Goal: Task Accomplishment & Management: Manage account settings

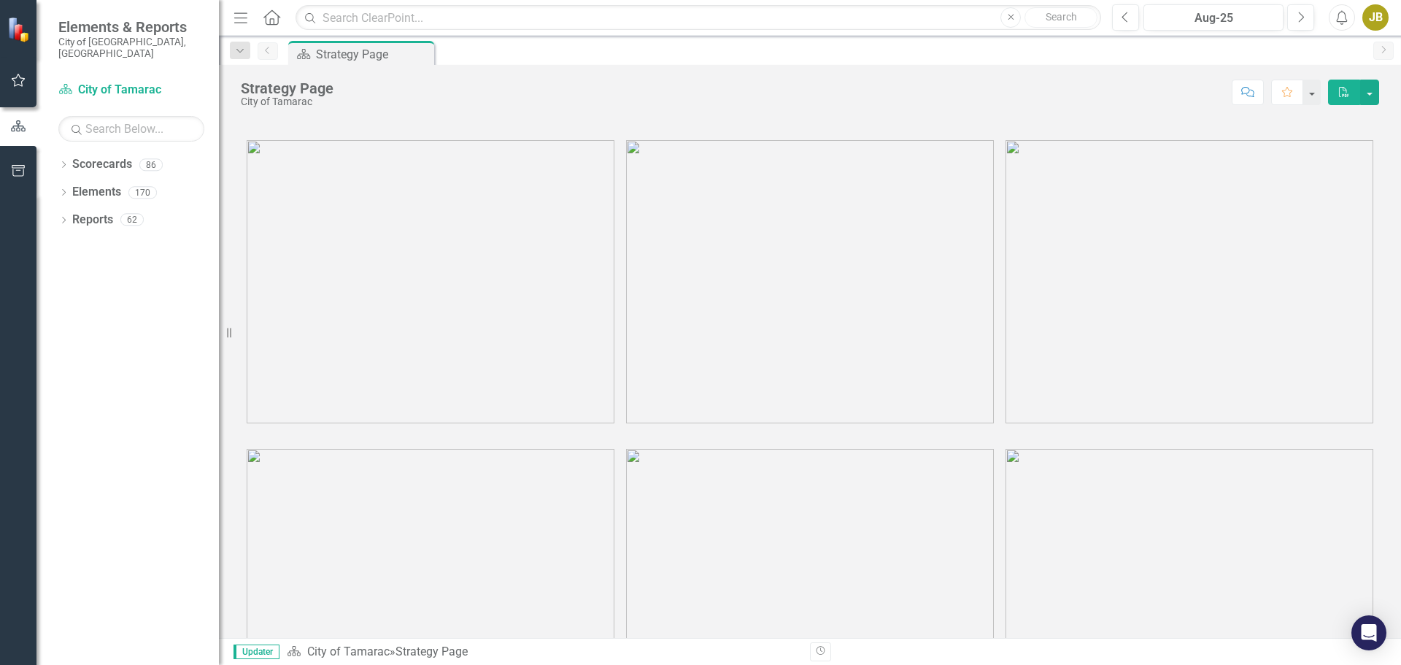
click at [91, 157] on link "Scorecards" at bounding box center [102, 164] width 60 height 17
click at [61, 162] on icon "Dropdown" at bounding box center [63, 166] width 10 height 8
click at [66, 187] on icon "Dropdown" at bounding box center [71, 191] width 11 height 9
click at [63, 162] on icon "Dropdown" at bounding box center [63, 166] width 10 height 8
click at [74, 187] on icon "Dropdown" at bounding box center [71, 191] width 11 height 9
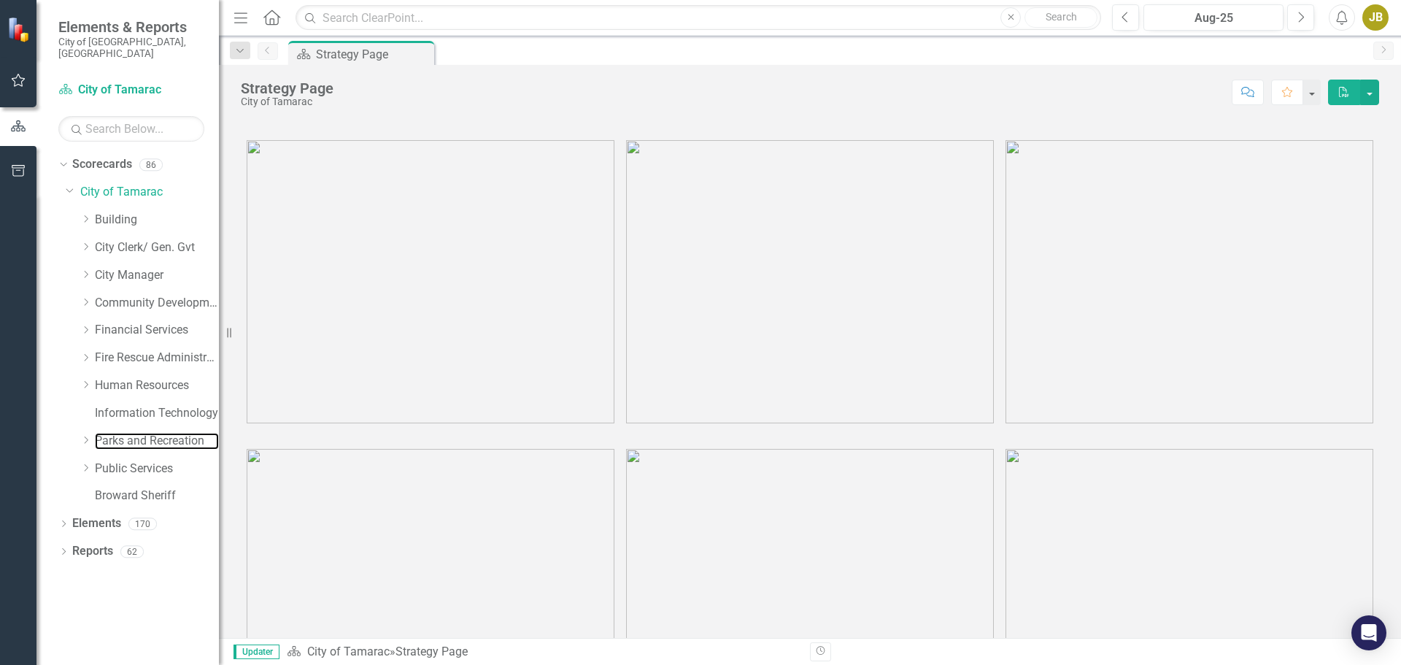
click at [98, 433] on link "Parks and Recreation" at bounding box center [157, 441] width 124 height 17
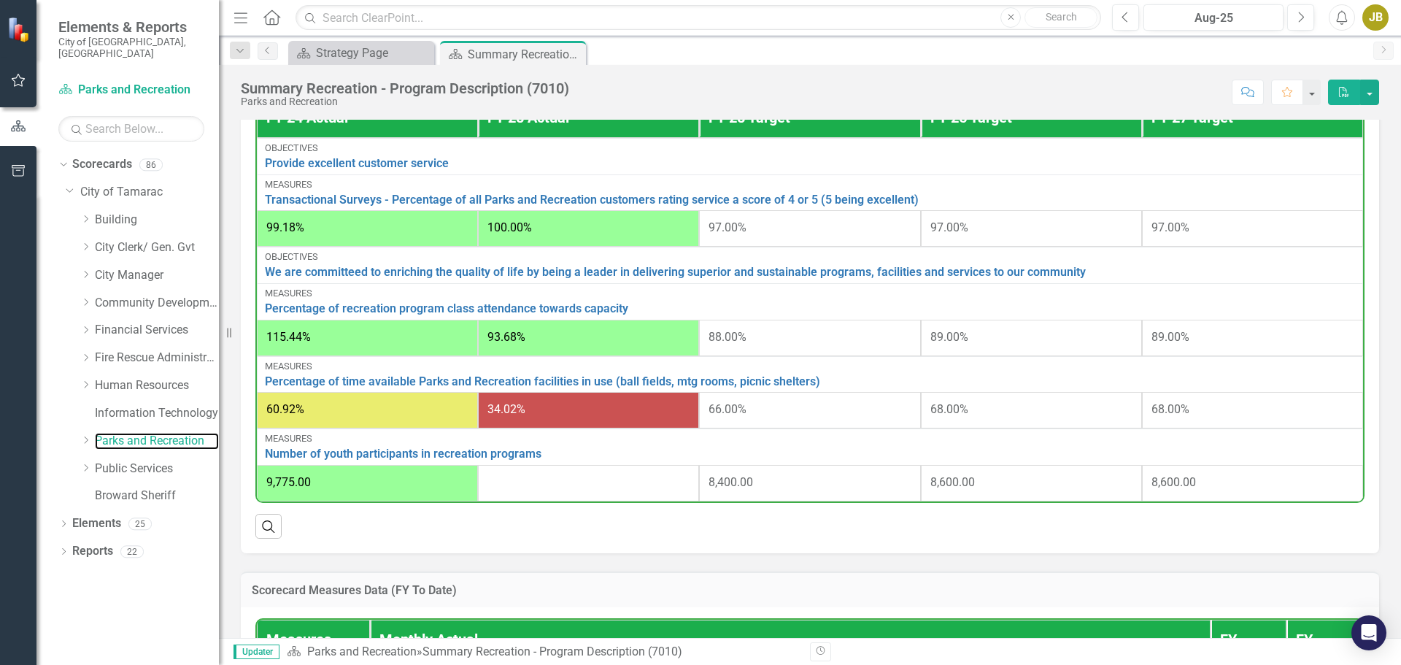
scroll to position [511, 0]
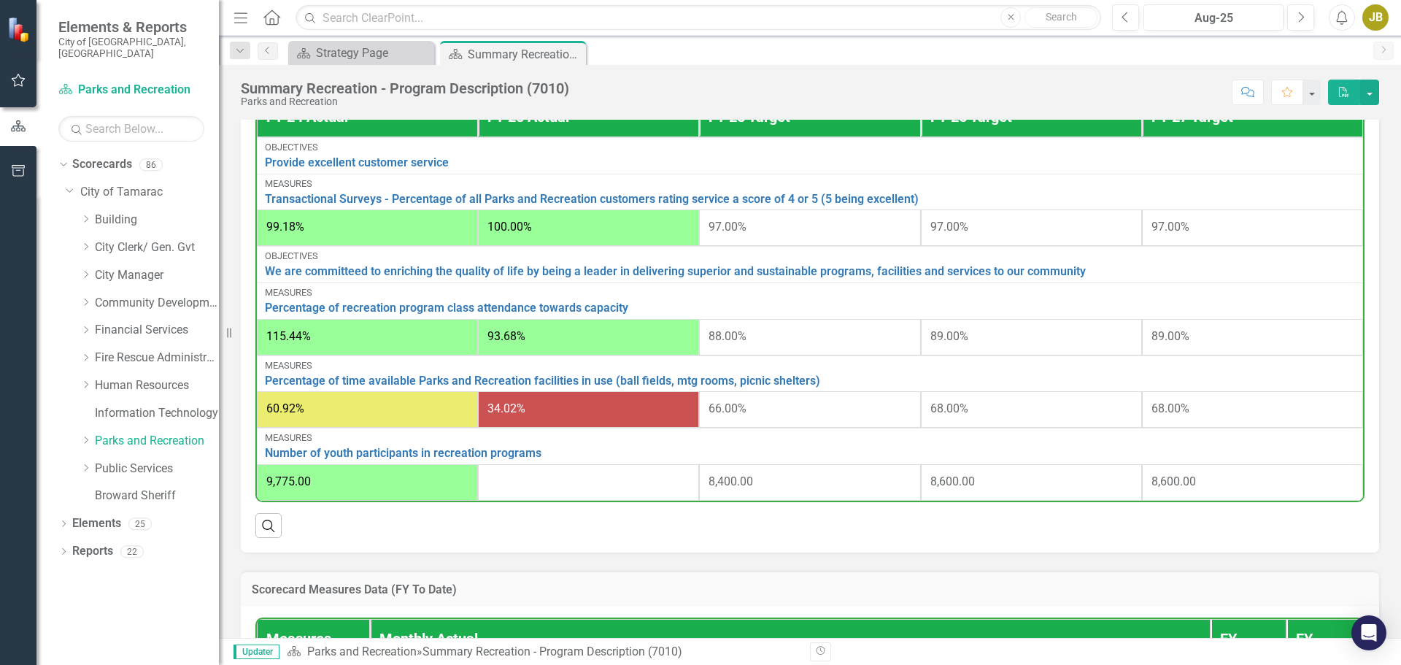
click at [88, 435] on icon "Dropdown" at bounding box center [85, 439] width 11 height 9
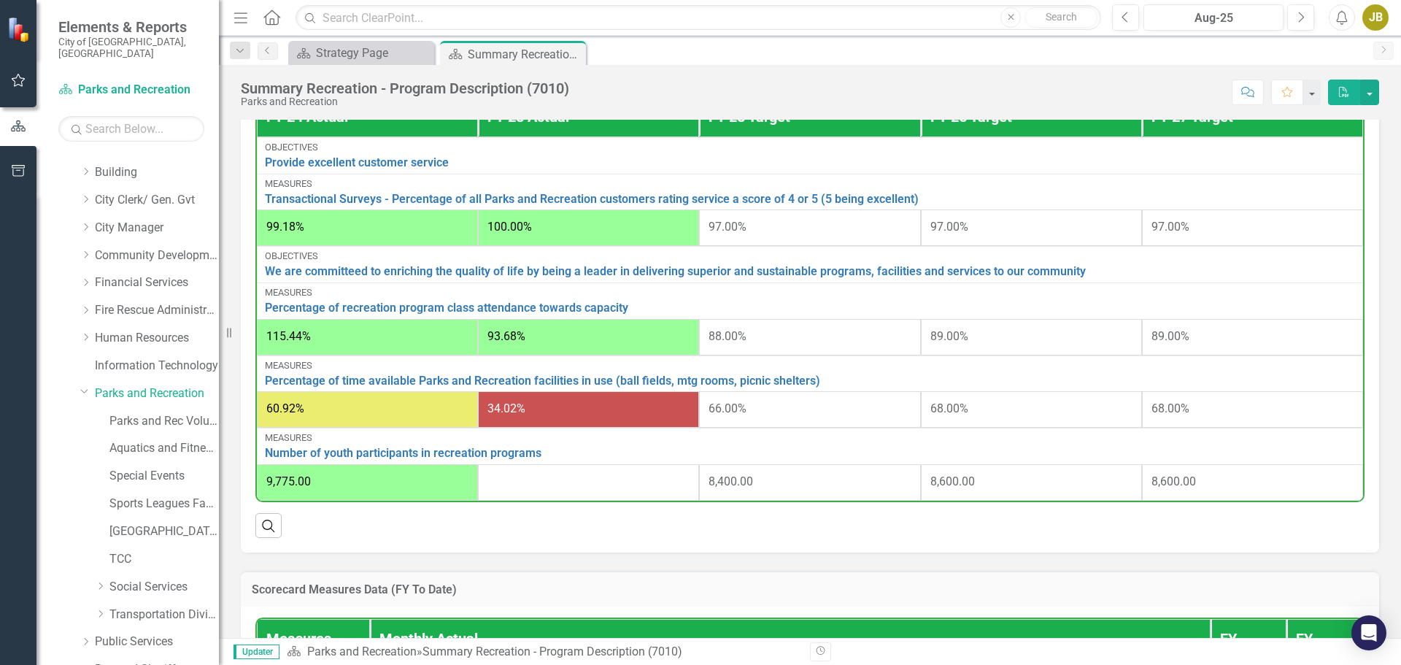
scroll to position [73, 0]
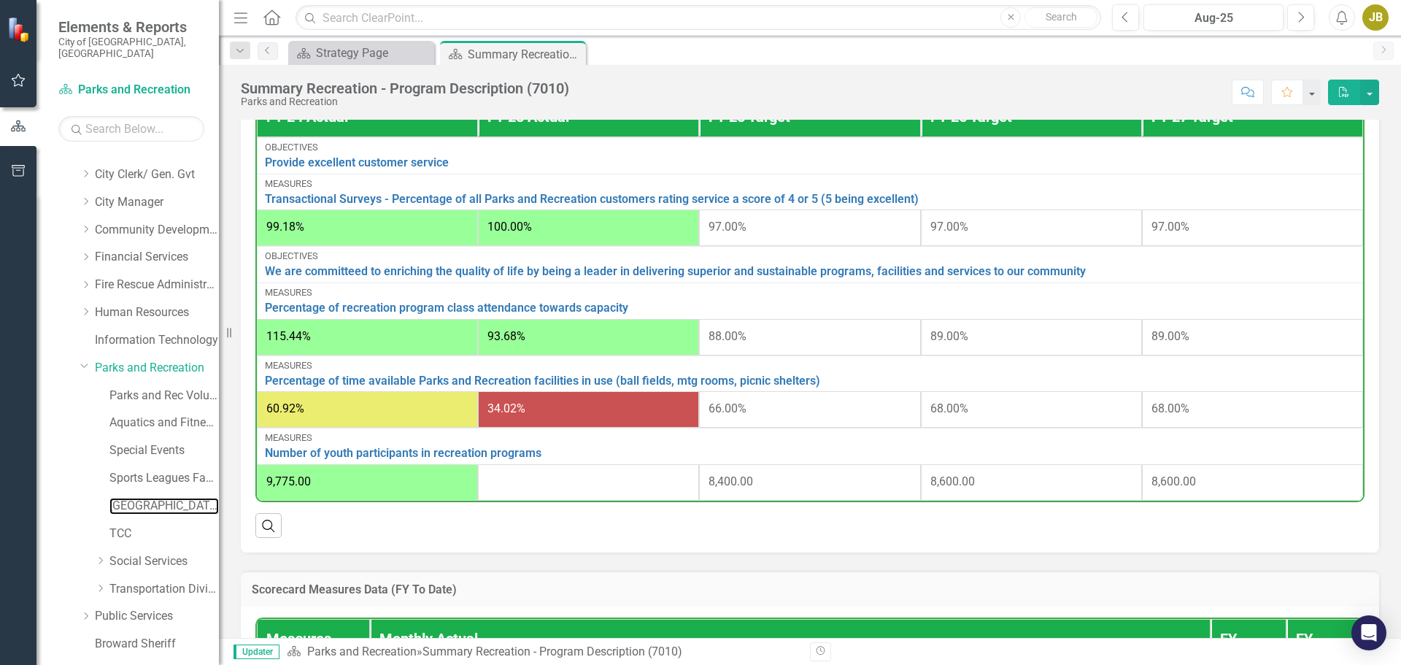
drag, startPoint x: 141, startPoint y: 498, endPoint x: 145, endPoint y: 491, distance: 8.5
click at [141, 499] on link "[GEOGRAPHIC_DATA]" at bounding box center [163, 505] width 109 height 17
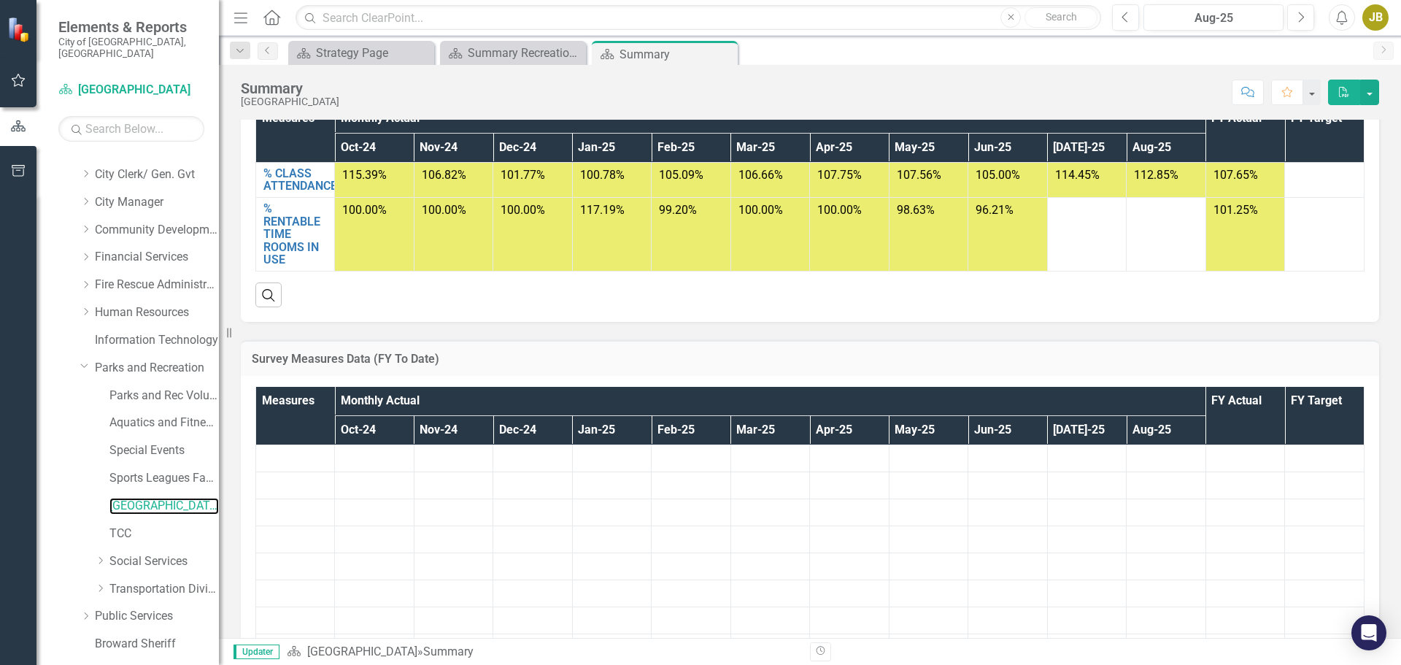
scroll to position [146, 0]
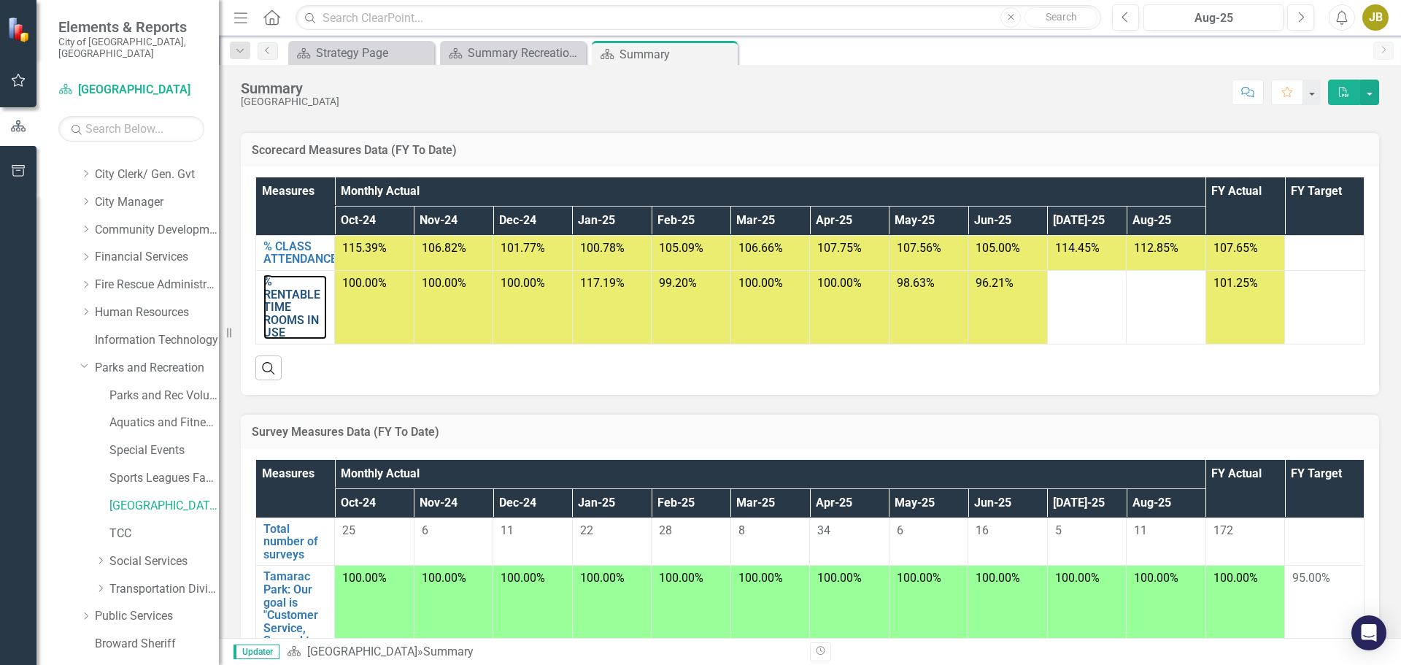
click at [299, 304] on link "% RENTABLE TIME ROOMS IN USE" at bounding box center [294, 307] width 63 height 64
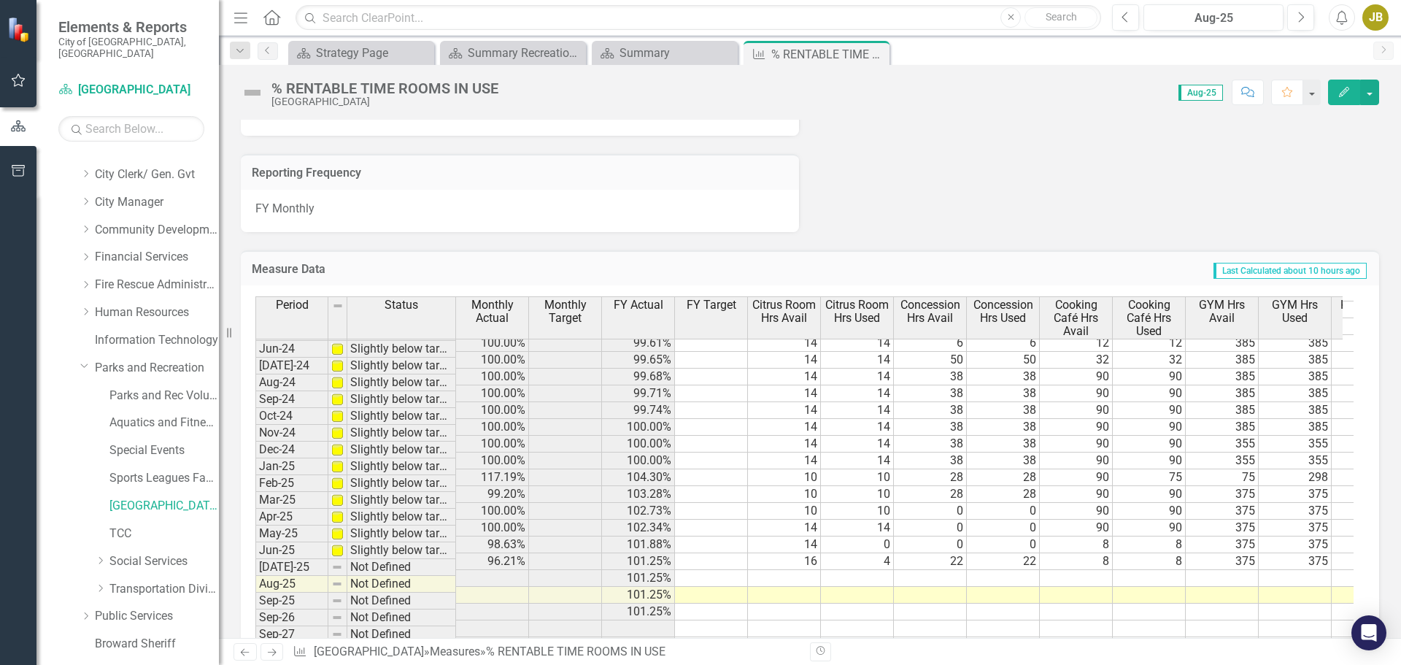
scroll to position [975, 0]
click at [474, 519] on tbody "Jan-23 Slightly below target 92.92% 93.10% 12 12 0 0 24 0 271 271 8 0 40 28 75 …" at bounding box center [1194, 359] width 1878 height 588
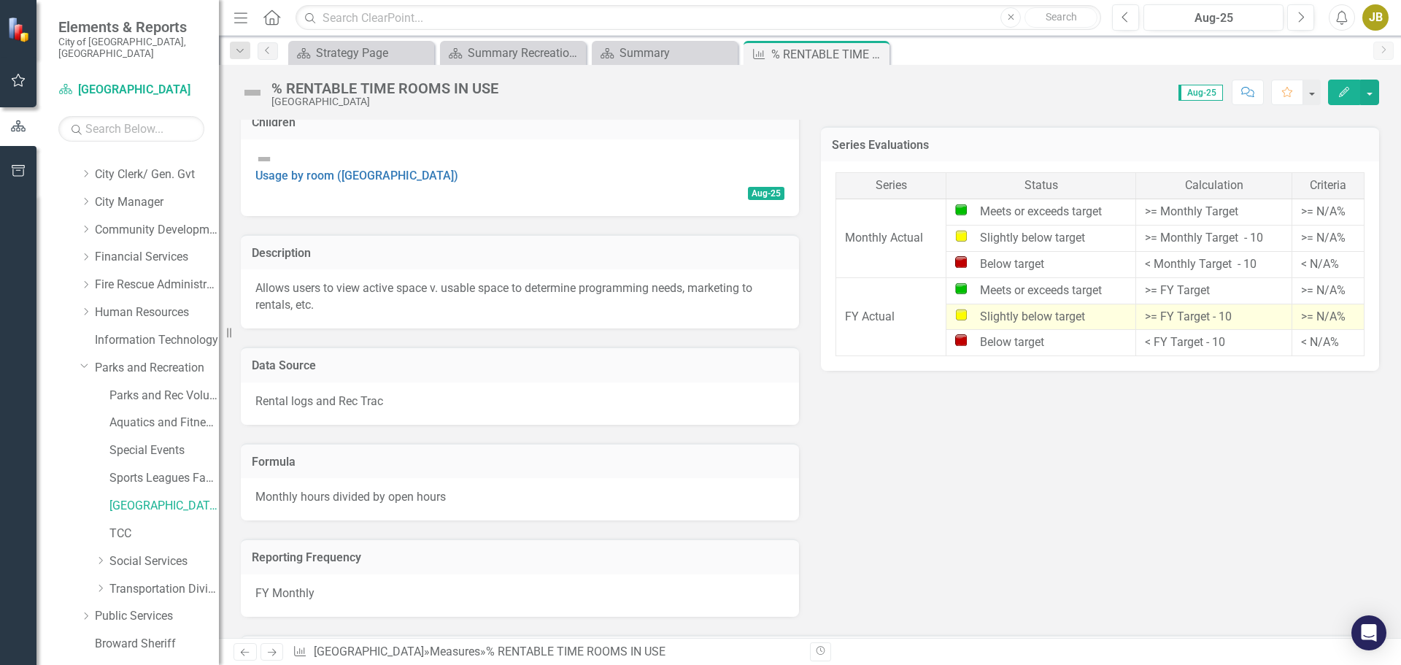
scroll to position [0, 0]
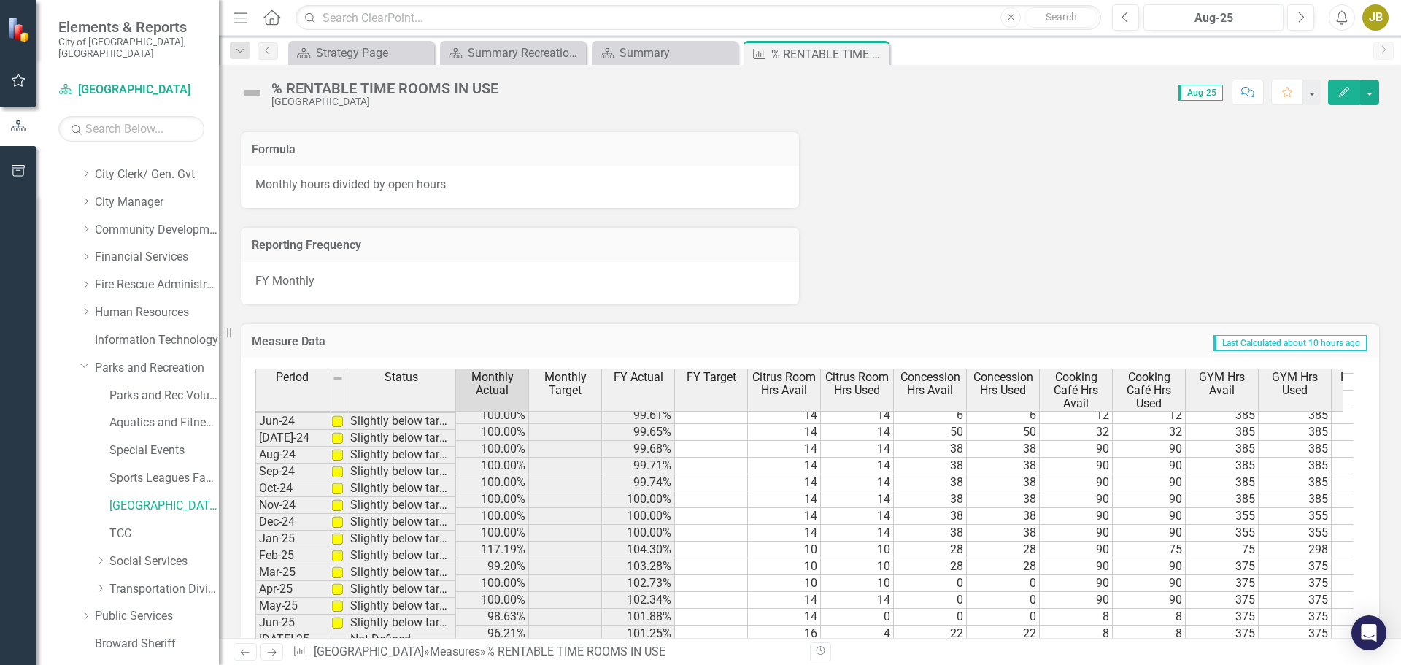
click at [799, 642] on td at bounding box center [784, 650] width 73 height 17
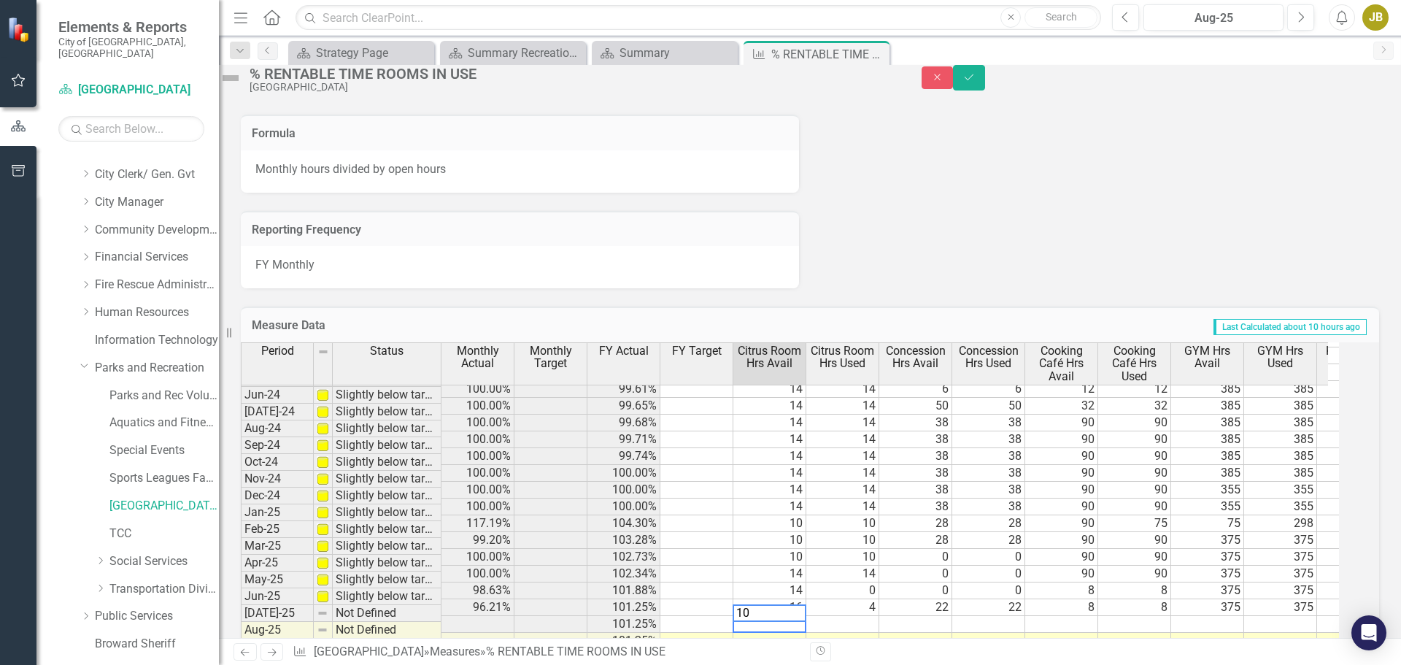
type textarea "10"
drag, startPoint x: 1368, startPoint y: 89, endPoint x: 1204, endPoint y: 137, distance: 170.3
click at [975, 82] on icon "Save" at bounding box center [968, 77] width 13 height 10
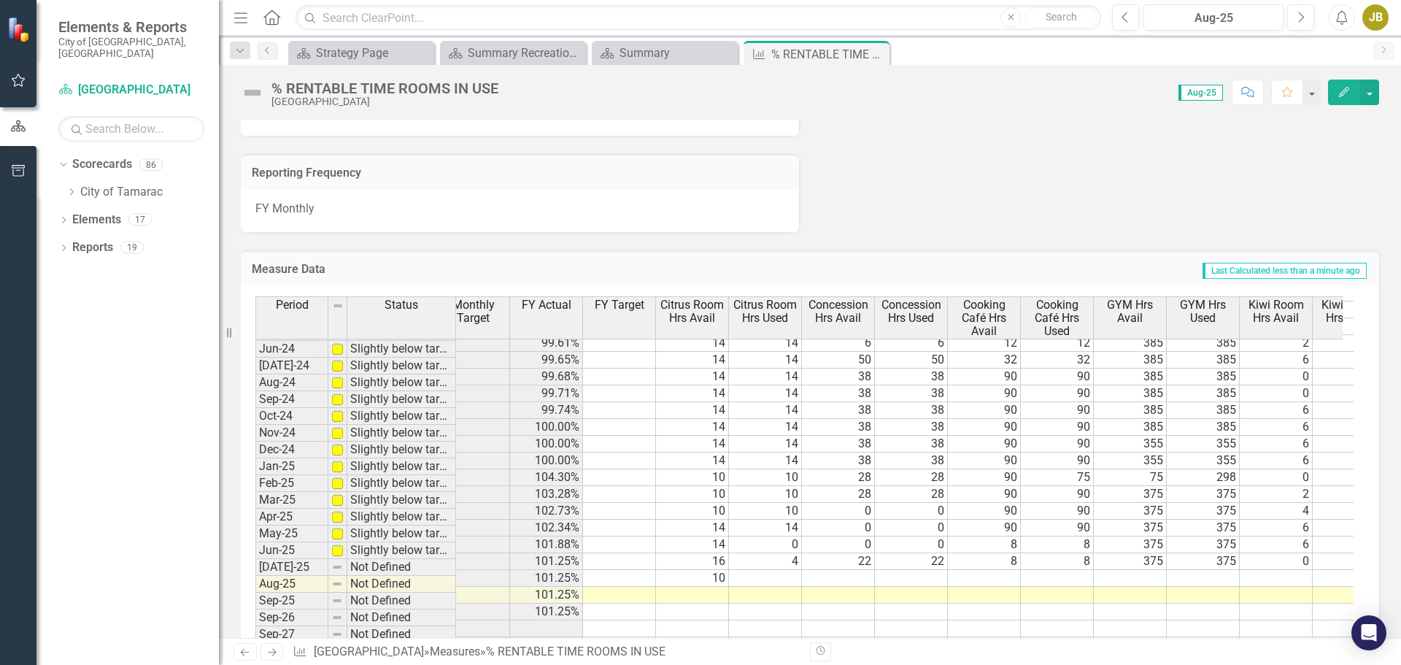
scroll to position [0, 95]
